Goal: Navigation & Orientation: Understand site structure

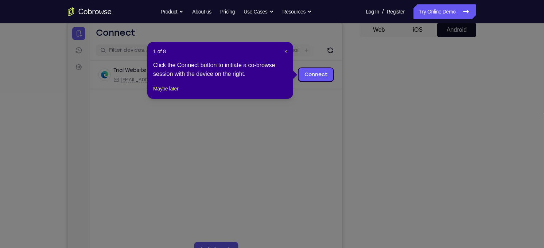
click at [405, 169] on icon at bounding box center [275, 124] width 550 height 248
click at [285, 49] on span "×" at bounding box center [286, 52] width 3 height 6
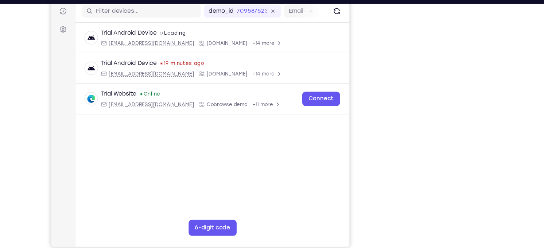
scroll to position [92, 0]
